Goal: Task Accomplishment & Management: Manage account settings

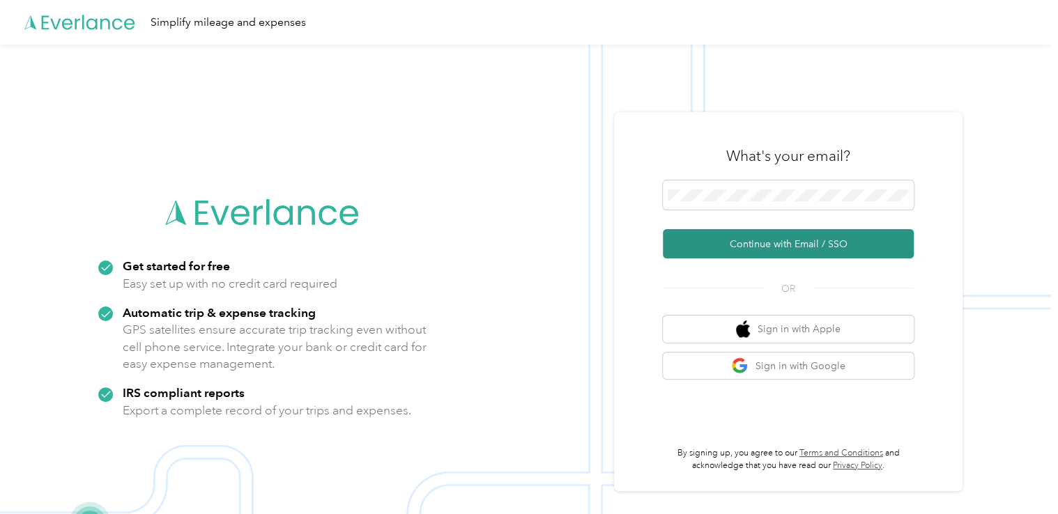
click at [777, 247] on button "Continue with Email / SSO" at bounding box center [788, 243] width 251 height 29
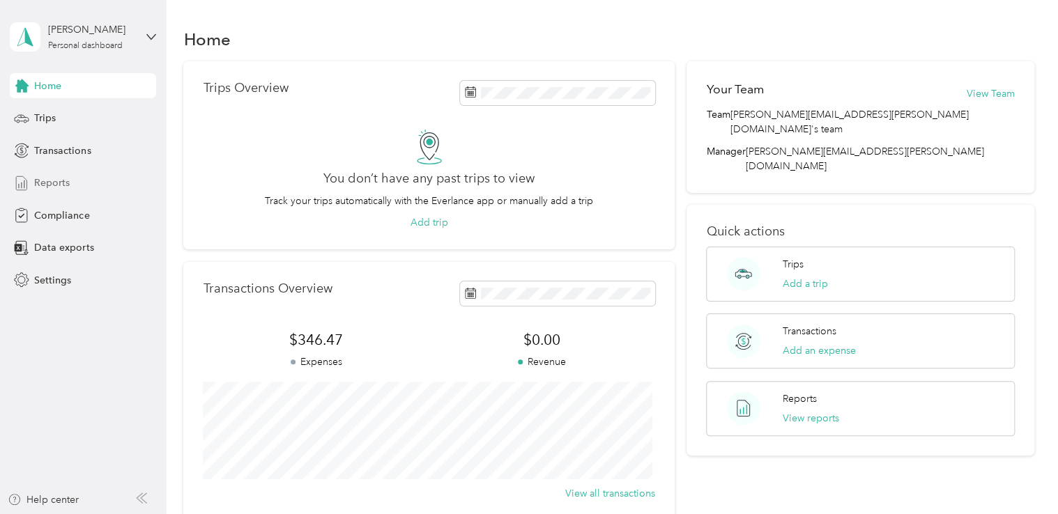
click at [49, 185] on span "Reports" at bounding box center [52, 183] width 36 height 15
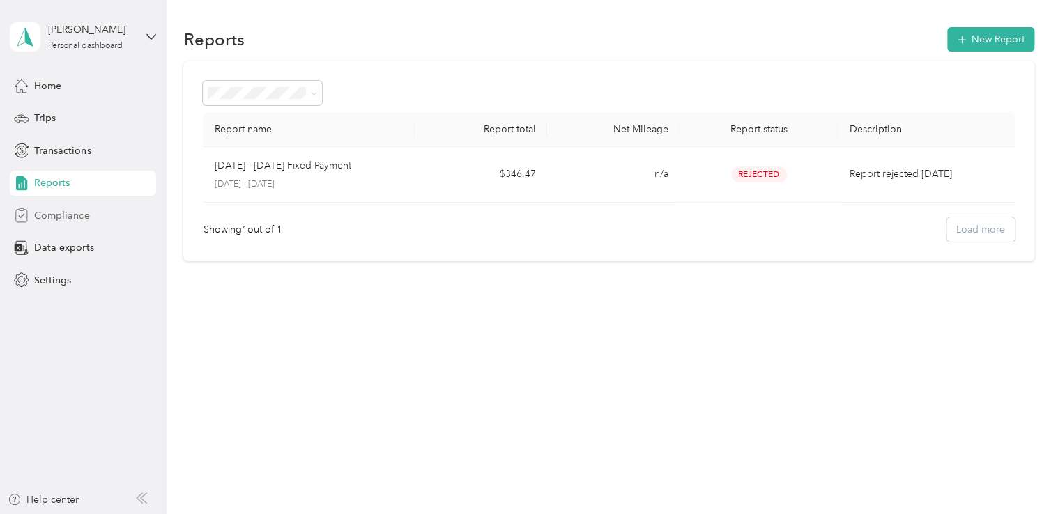
click at [57, 217] on span "Compliance" at bounding box center [61, 215] width 55 height 15
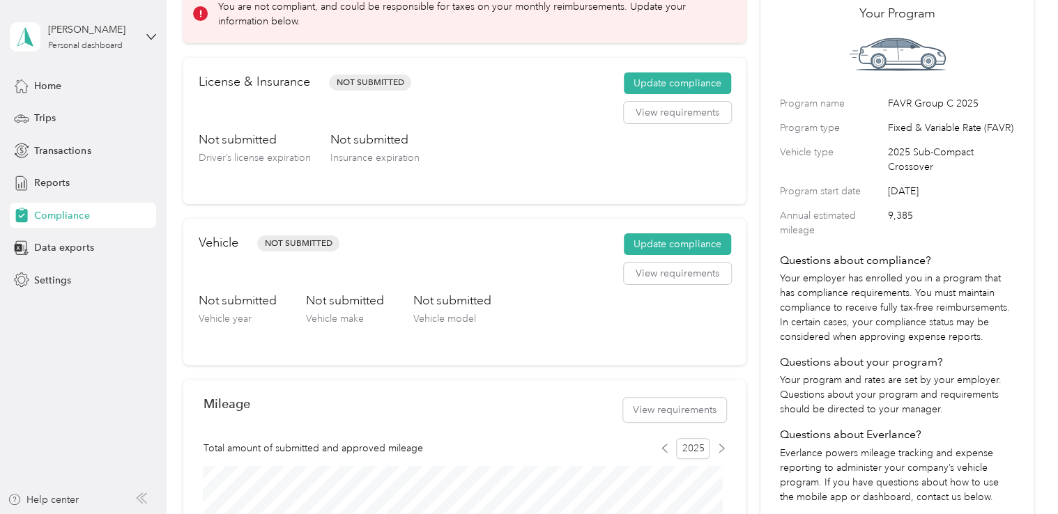
scroll to position [88, 0]
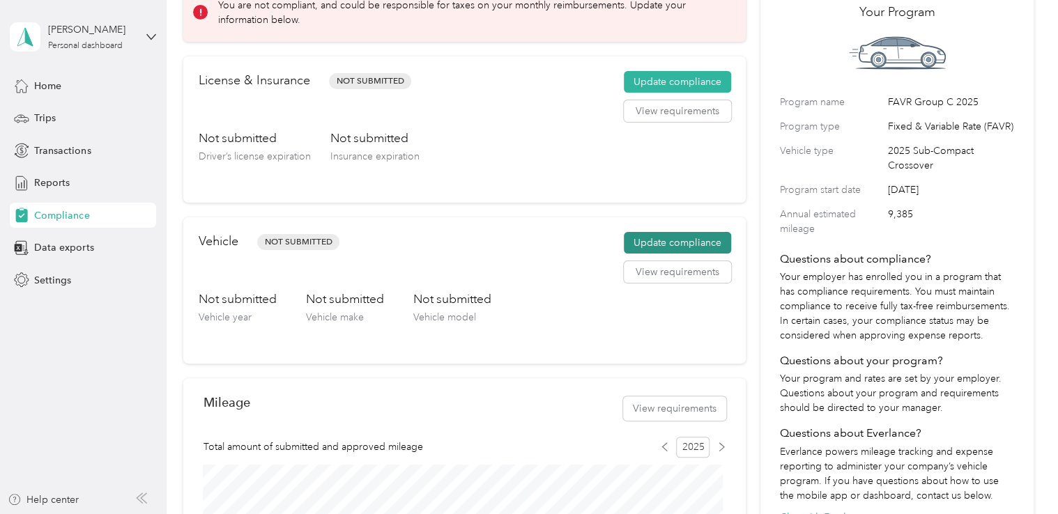
click at [678, 241] on button "Update compliance" at bounding box center [677, 243] width 107 height 22
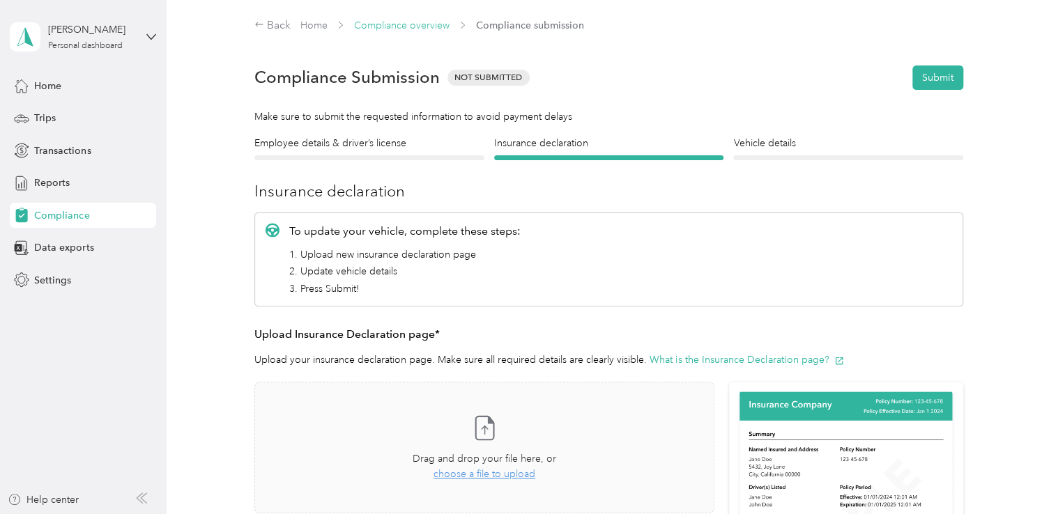
click at [422, 24] on link "Compliance overview" at bounding box center [402, 26] width 96 height 12
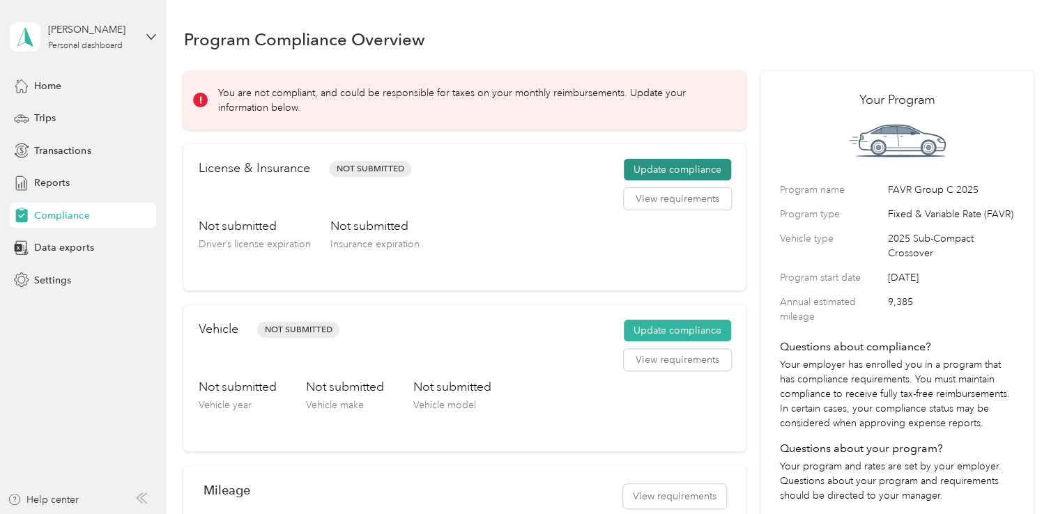
click at [651, 167] on button "Update compliance" at bounding box center [677, 170] width 107 height 22
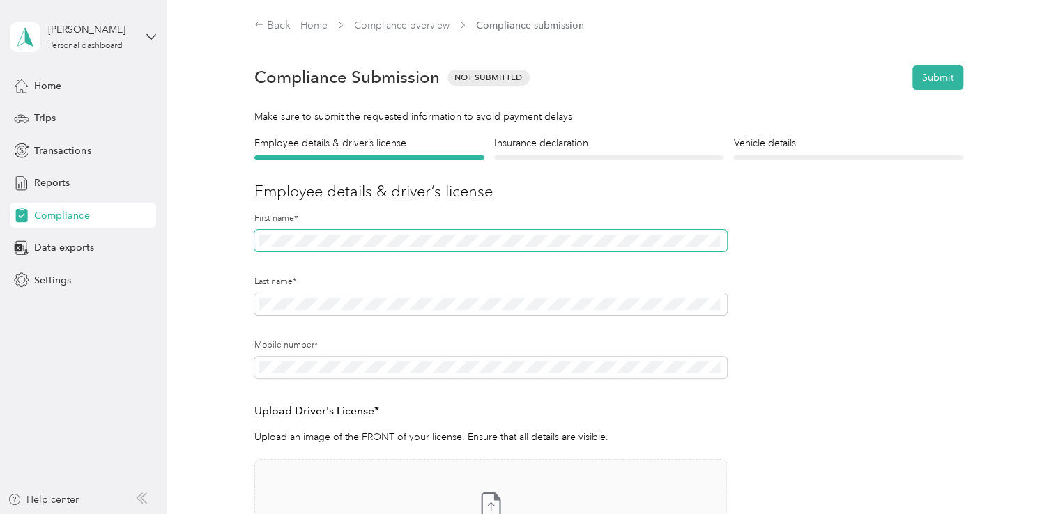
click at [205, 238] on div "Employee details & driver’s license License Insurance declaration Insurance Veh…" at bounding box center [608, 402] width 850 height 533
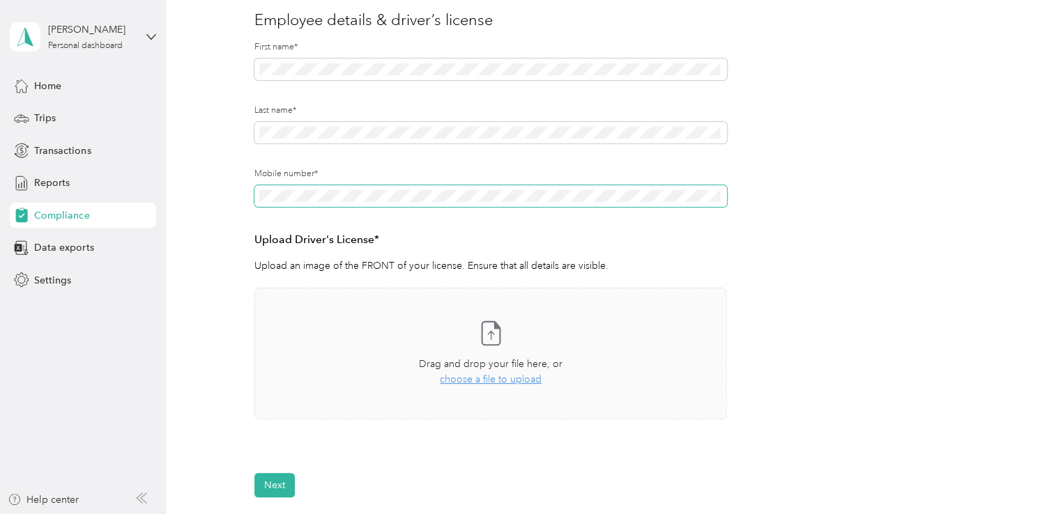
scroll to position [172, 0]
click at [490, 335] on icon at bounding box center [491, 335] width 6 height 8
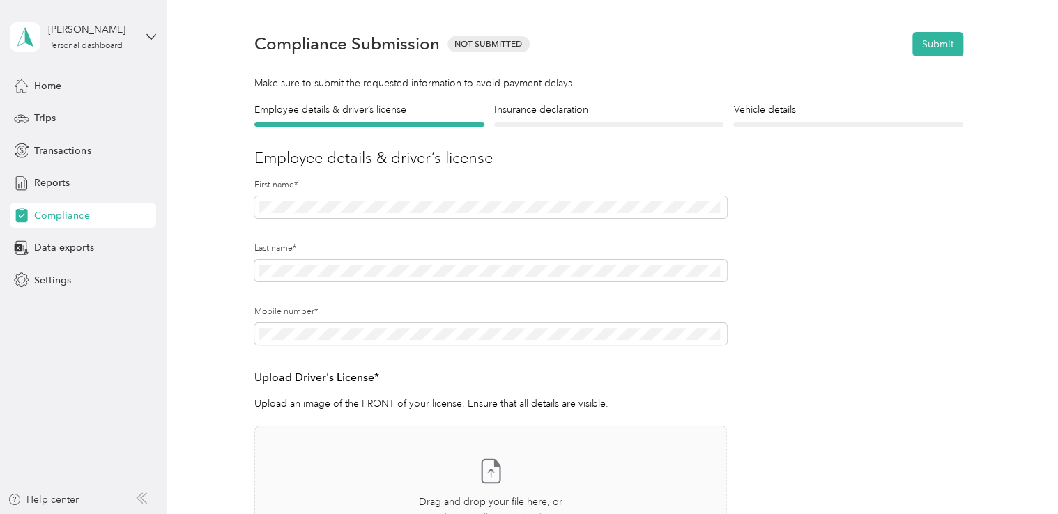
scroll to position [29, 0]
